Goal: Task Accomplishment & Management: Manage account settings

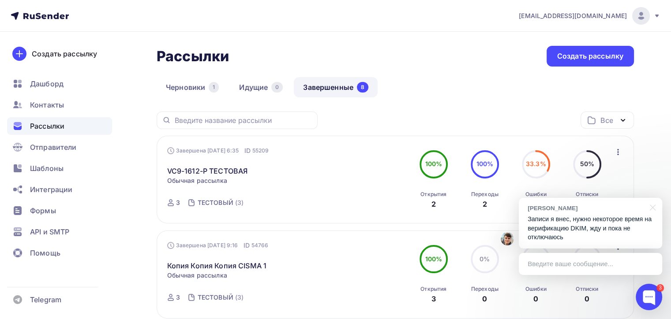
click at [595, 240] on p "Записи я внес, нужно некоторое время на верификацию DKIM, жду и пока не отключа…" at bounding box center [590, 228] width 126 height 27
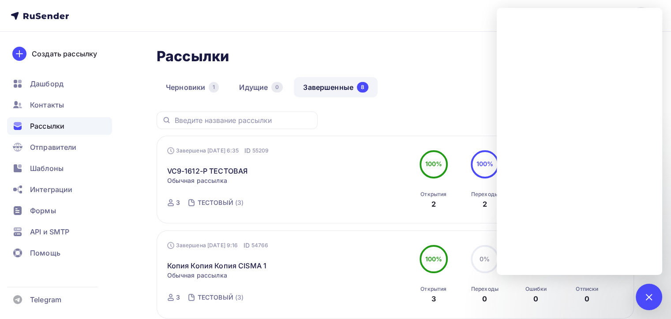
click at [461, 77] on div "Черновики 1 Идущие 0 Завершенные 8" at bounding box center [395, 94] width 477 height 34
click at [54, 142] on span "Отправители" at bounding box center [53, 147] width 47 height 11
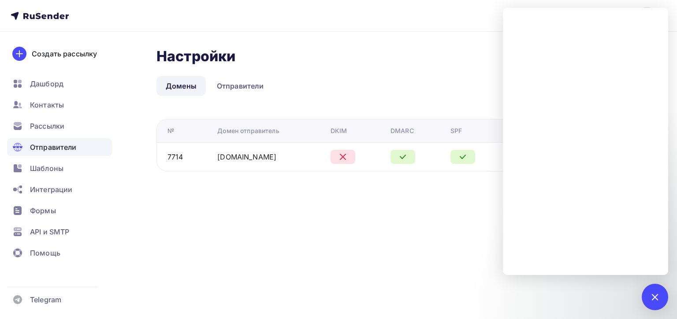
click at [430, 216] on div "[EMAIL_ADDRESS][DOMAIN_NAME] Аккаунт Тарифы Выйти Создать рассылку [GEOGRAPHIC_…" at bounding box center [338, 159] width 677 height 319
click at [660, 294] on div "3" at bounding box center [655, 297] width 26 height 26
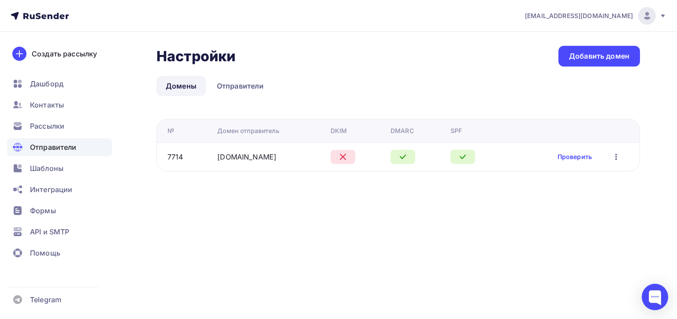
click at [570, 161] on div "Проверить Редактировать Удалить" at bounding box center [590, 156] width 64 height 11
click at [570, 159] on link "Проверить" at bounding box center [575, 157] width 34 height 9
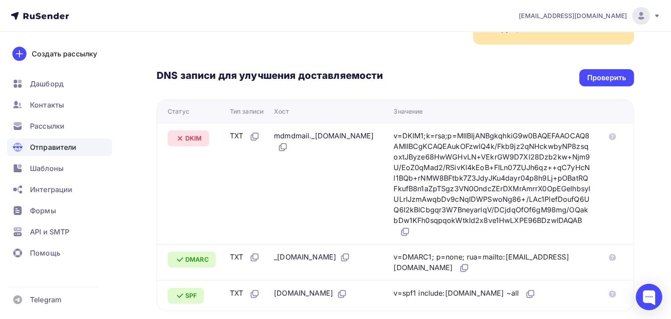
scroll to position [88, 0]
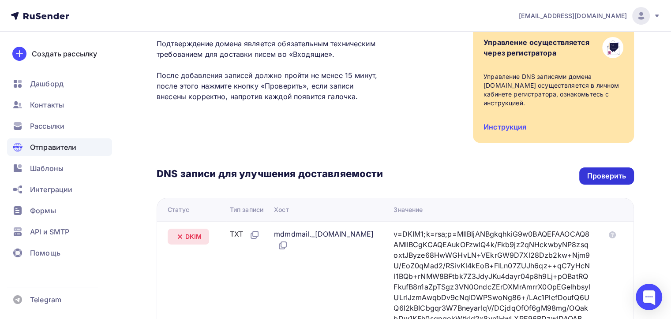
click at [614, 183] on div "Проверить" at bounding box center [606, 176] width 55 height 17
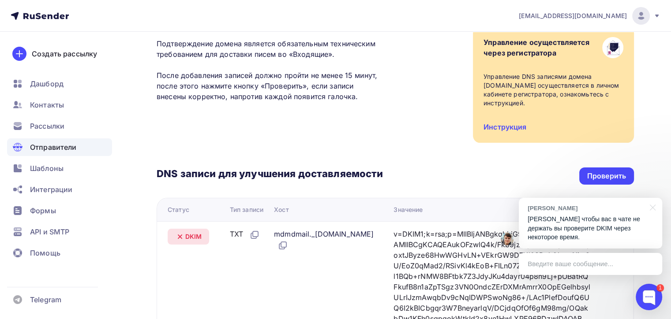
click at [541, 269] on div "Введите ваше сообщение..." at bounding box center [590, 264] width 143 height 22
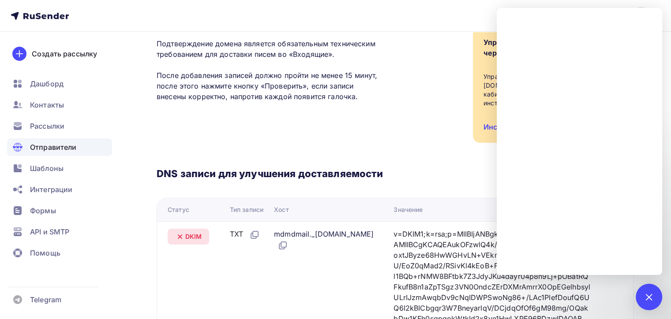
click at [423, 92] on div "Подтверждение домена Подтверждение домена является обязательным техническим тре…" at bounding box center [395, 77] width 477 height 131
click at [648, 300] on div at bounding box center [648, 297] width 12 height 12
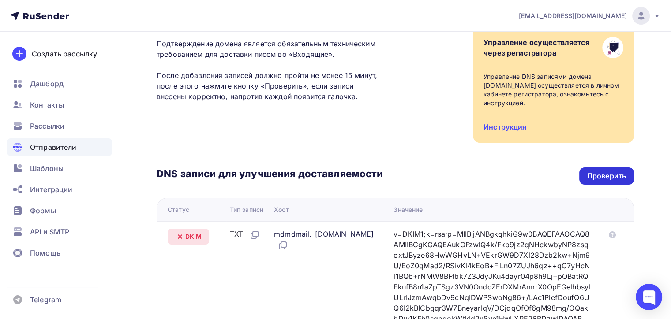
click at [613, 181] on div "Проверить" at bounding box center [606, 176] width 39 height 10
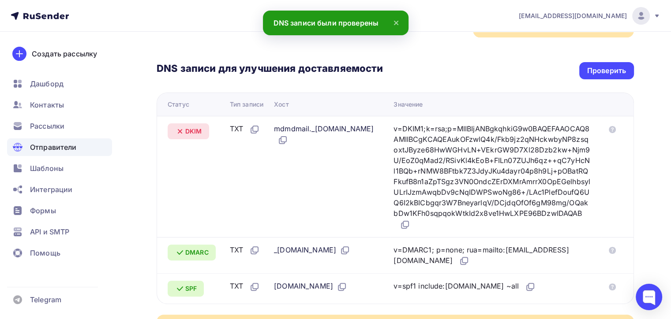
scroll to position [157, 0]
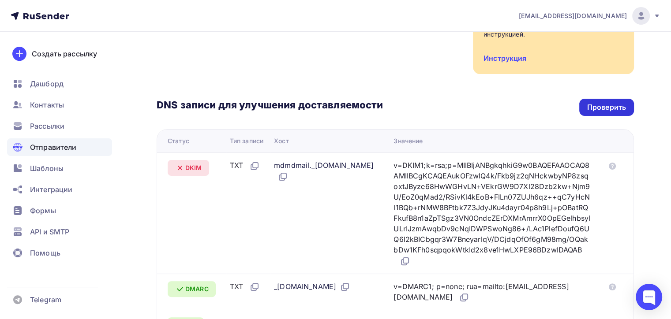
click at [612, 113] on div "Проверить" at bounding box center [606, 107] width 55 height 17
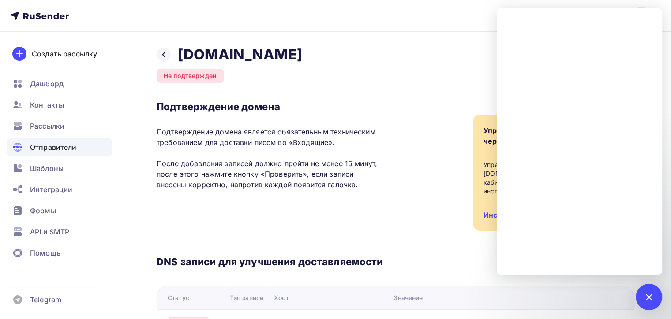
click at [65, 156] on div "Отправители" at bounding box center [59, 147] width 105 height 18
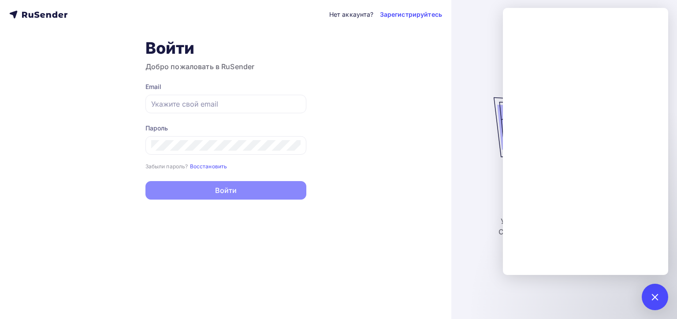
click at [65, 150] on div "Нет аккаунта? Зарегистрируйтесь Войти Добро пожаловать в RuSender Email Пароль …" at bounding box center [226, 159] width 452 height 319
type input "[EMAIL_ADDRESS][DOMAIN_NAME]"
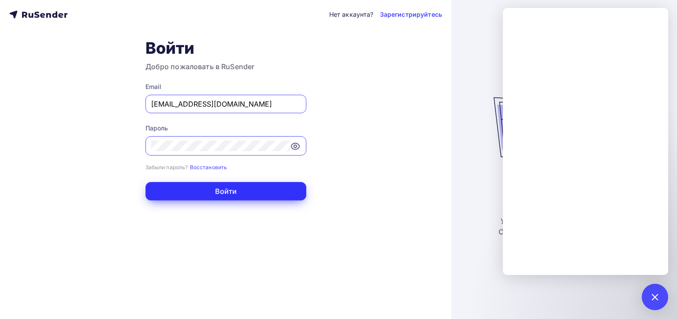
click at [230, 199] on button "Войти" at bounding box center [226, 191] width 161 height 19
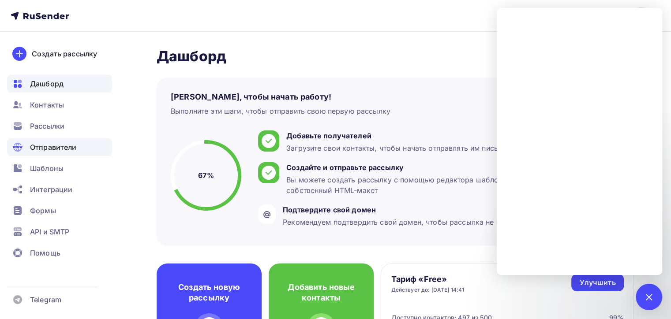
click at [56, 140] on div "Отправители" at bounding box center [59, 147] width 105 height 18
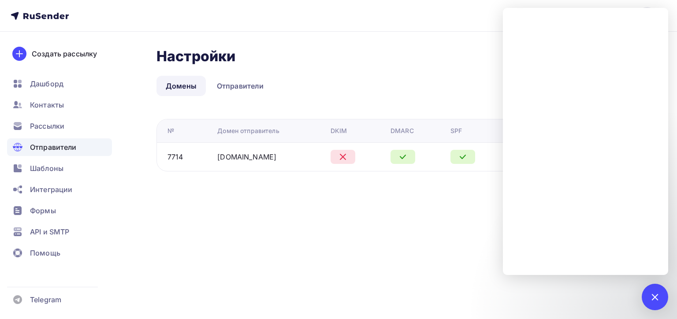
click at [386, 206] on div "Настройки Настройки Добавить домен Домены Отправители Домены Отправители № Доме…" at bounding box center [338, 119] width 677 height 175
click at [449, 58] on div "Настройки Настройки Добавить домен" at bounding box center [399, 56] width 484 height 21
click at [655, 304] on div at bounding box center [655, 297] width 26 height 26
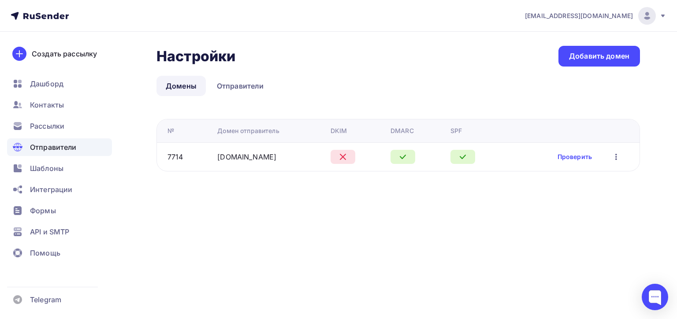
click at [575, 161] on div "Проверить Редактировать Удалить" at bounding box center [590, 156] width 64 height 11
click at [575, 160] on link "Проверить" at bounding box center [575, 157] width 34 height 9
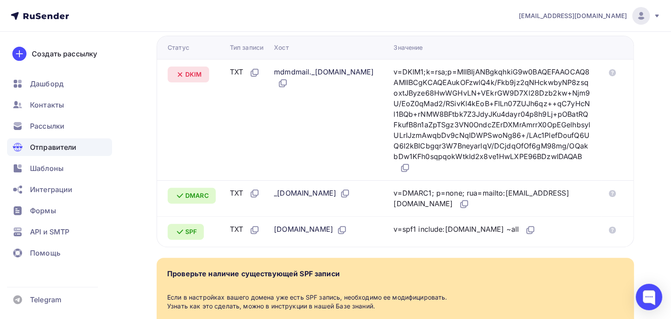
scroll to position [176, 0]
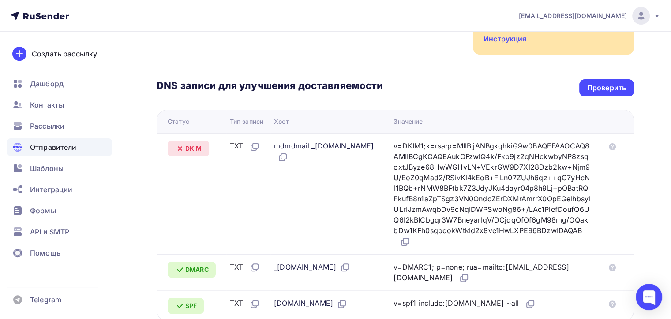
click at [617, 75] on div "DNS записи для улучшения доставляемости Проверить Статус Тип записи Хост Значен…" at bounding box center [395, 188] width 477 height 267
click at [617, 78] on div "DNS записи для улучшения доставляемости Проверить Статус Тип записи Хост Значен…" at bounding box center [395, 188] width 477 height 267
click at [614, 86] on div "Проверить" at bounding box center [606, 88] width 39 height 10
click at [591, 93] on div "Проверить" at bounding box center [606, 87] width 55 height 17
click at [590, 83] on div "Проверить" at bounding box center [606, 88] width 39 height 10
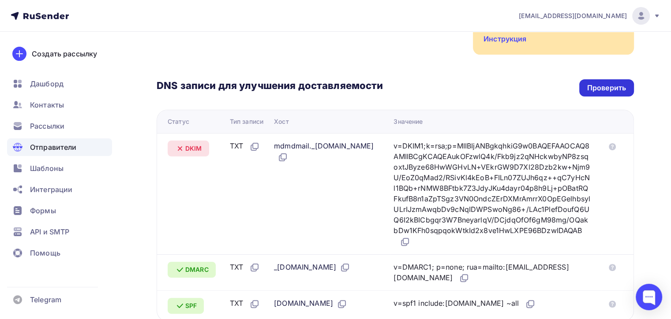
click at [590, 92] on div "Проверить" at bounding box center [606, 88] width 39 height 10
